Goal: Navigation & Orientation: Find specific page/section

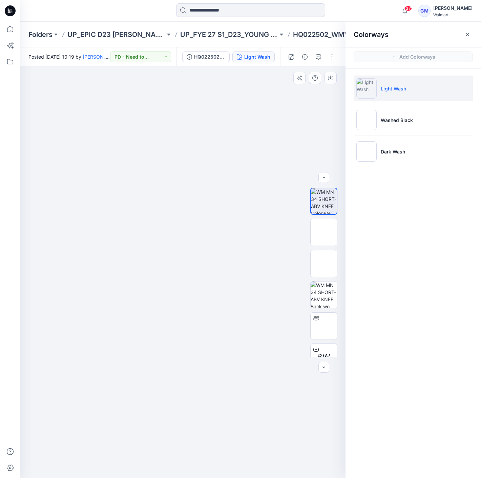
scroll to position [76, 0]
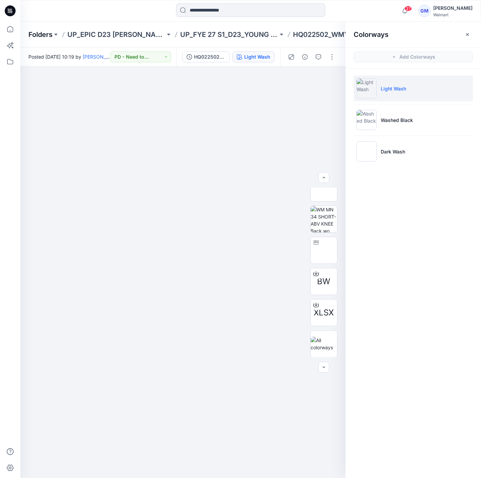
click at [35, 33] on p "Folders" at bounding box center [40, 34] width 24 height 9
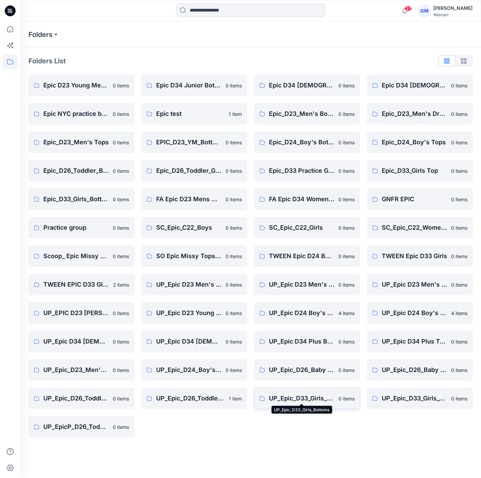
click at [332, 402] on p "UP_Epic_D33_Girls_Bottoms" at bounding box center [301, 397] width 65 height 9
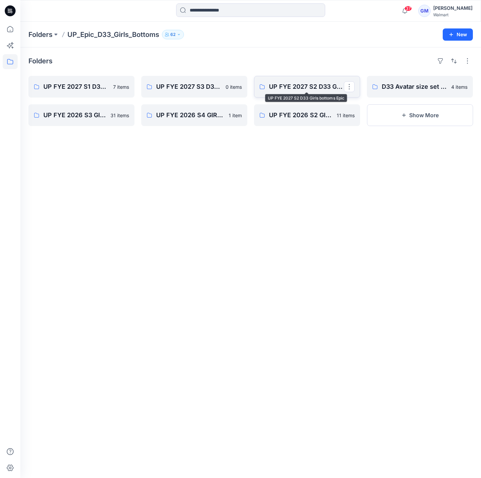
click at [310, 82] on p "UP FYE 2027 S2 D33 Girls bottoms Epic" at bounding box center [306, 86] width 75 height 9
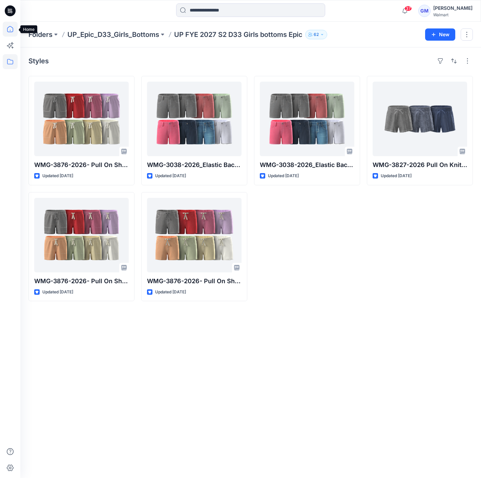
click at [5, 28] on icon at bounding box center [10, 29] width 15 height 15
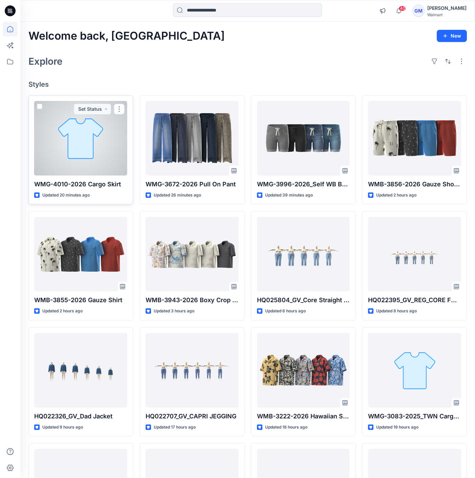
click at [59, 137] on div at bounding box center [80, 138] width 93 height 74
